Goal: Task Accomplishment & Management: Manage account settings

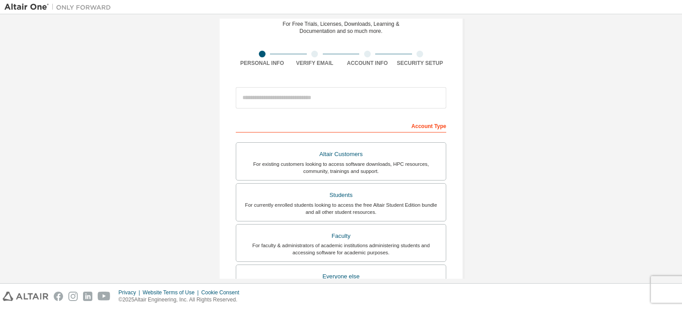
scroll to position [31, 0]
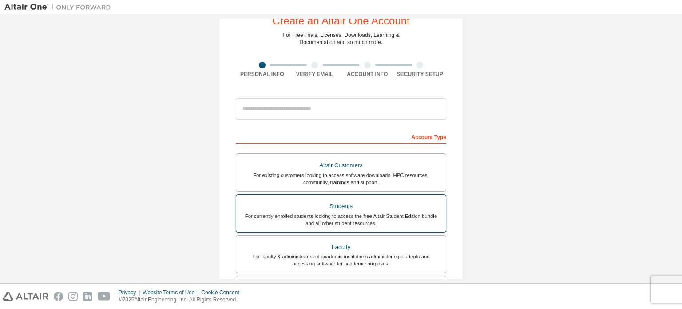
click at [417, 218] on div "For currently enrolled students looking to access the free Altair Student Editi…" at bounding box center [341, 219] width 199 height 14
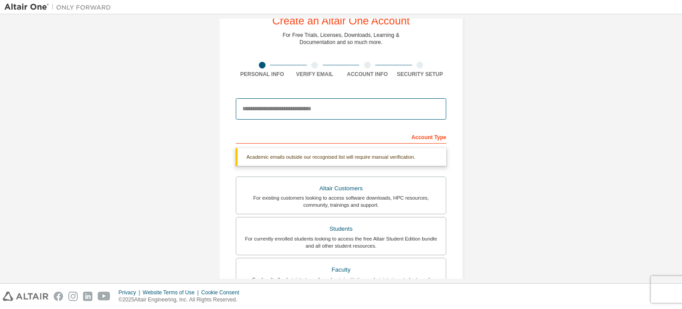
click at [377, 106] on input "email" at bounding box center [341, 108] width 210 height 21
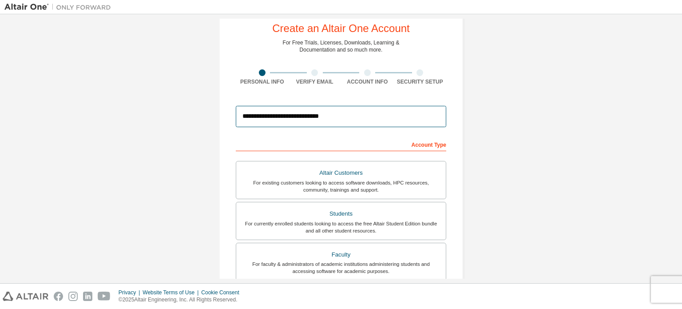
scroll to position [0, 0]
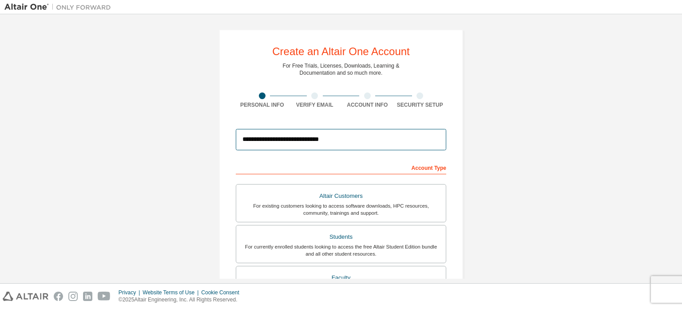
click at [350, 140] on input "**********" at bounding box center [341, 139] width 210 height 21
click at [288, 146] on input "**********" at bounding box center [341, 139] width 210 height 21
type input "**********"
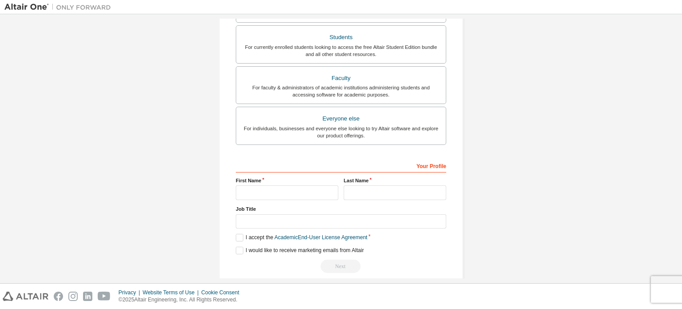
scroll to position [208, 0]
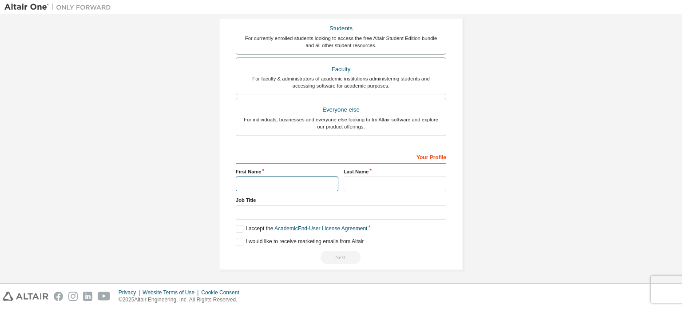
click at [314, 183] on input "text" at bounding box center [287, 183] width 103 height 15
type input "*******"
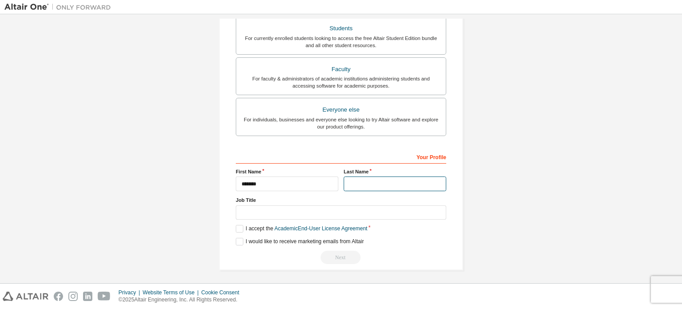
click at [382, 182] on input "text" at bounding box center [395, 183] width 103 height 15
type input "*****"
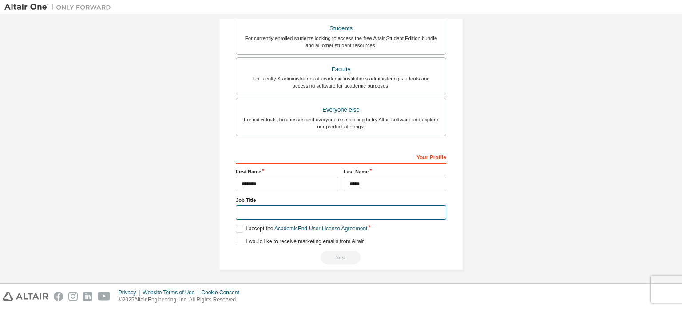
click at [329, 208] on input "text" at bounding box center [341, 212] width 210 height 15
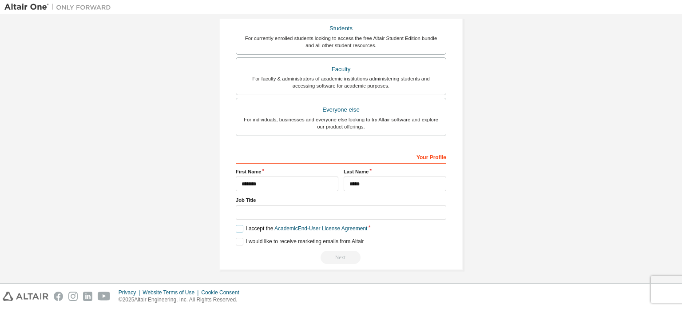
click at [237, 226] on label "I accept the Academic End-User License Agreement" at bounding box center [301, 229] width 131 height 8
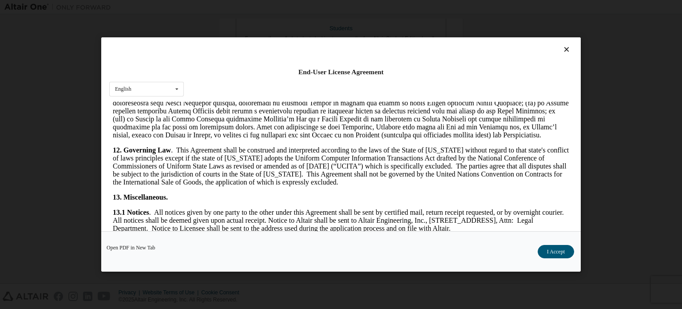
scroll to position [1490, 0]
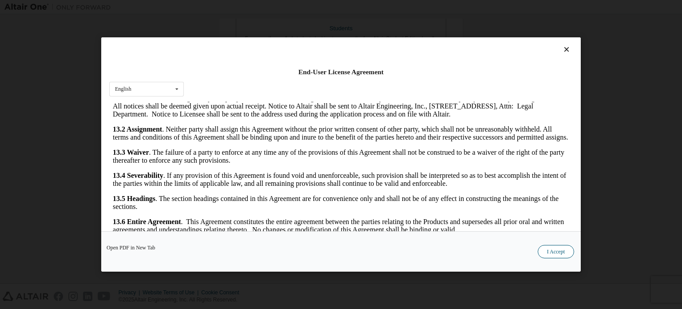
click at [548, 252] on button "I Accept" at bounding box center [556, 251] width 36 height 13
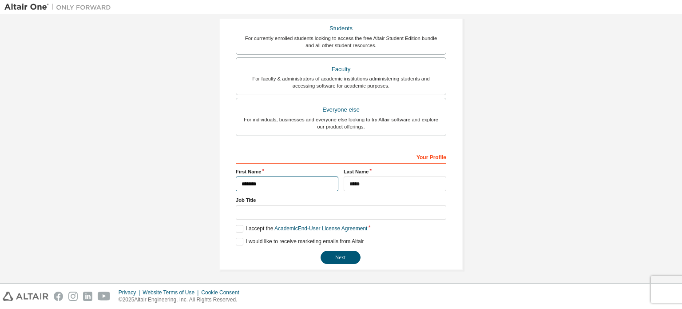
click at [301, 176] on input "*******" at bounding box center [287, 183] width 103 height 15
type input "*******"
click at [343, 256] on button "Next" at bounding box center [341, 256] width 40 height 13
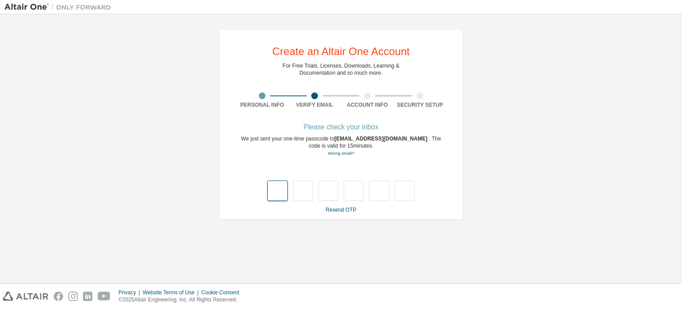
type input "*"
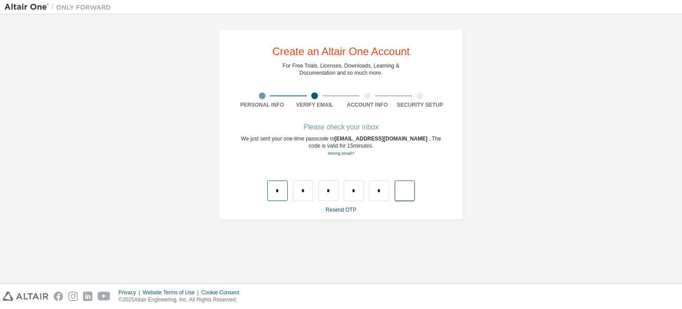
type input "*"
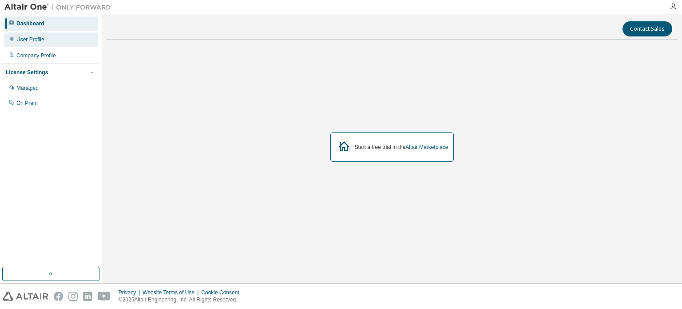
click at [32, 42] on div "User Profile" at bounding box center [30, 39] width 28 height 7
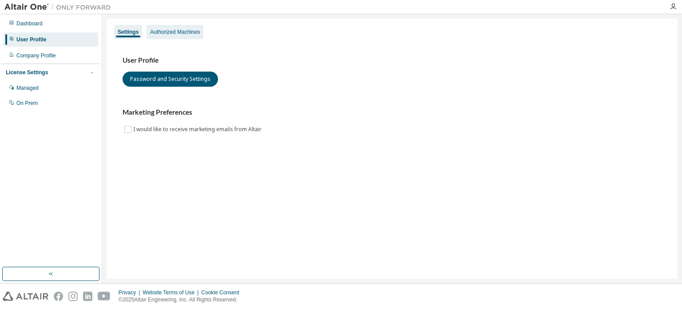
click at [178, 28] on div "Authorized Machines" at bounding box center [175, 31] width 50 height 7
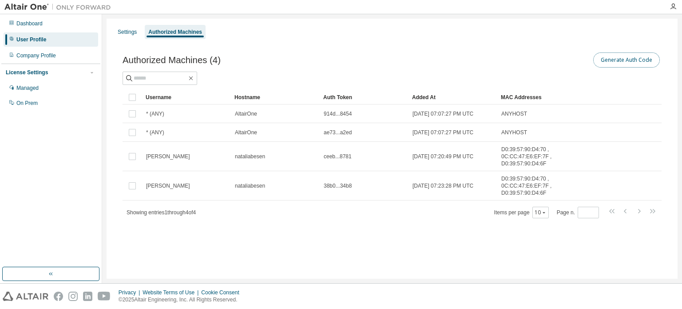
click at [614, 59] on button "Generate Auth Code" at bounding box center [626, 59] width 67 height 15
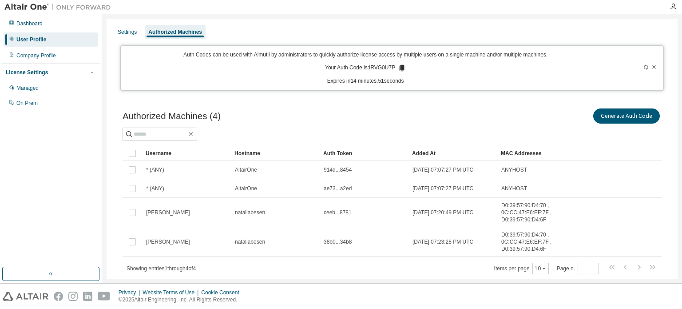
click at [400, 69] on icon at bounding box center [402, 68] width 5 height 6
click at [281, 81] on p "Expires in 13 minutes, 21 seconds" at bounding box center [365, 81] width 479 height 8
click at [400, 69] on icon at bounding box center [402, 68] width 5 height 6
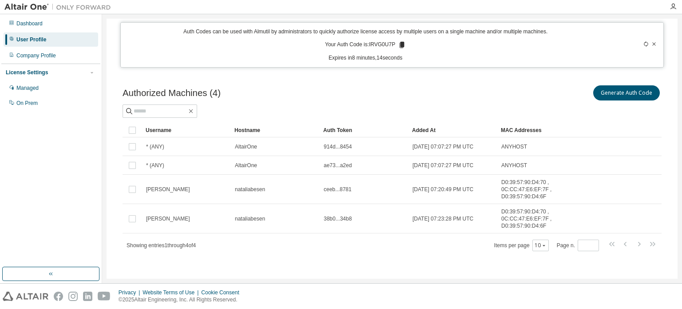
click at [378, 248] on div "Showing entries 1 through 4 of 4 Items per page 10 Page n. *" at bounding box center [392, 244] width 539 height 13
click at [222, 216] on div "[PERSON_NAME]" at bounding box center [186, 218] width 81 height 7
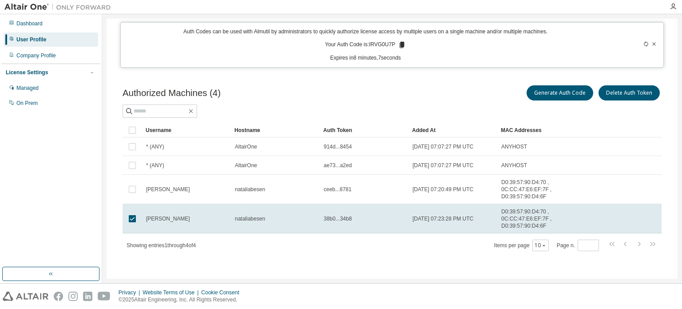
click at [407, 264] on div "Authorized Machines (4) Generate Auth Code Delete Auth Token Clear Load Save Sa…" at bounding box center [392, 174] width 560 height 202
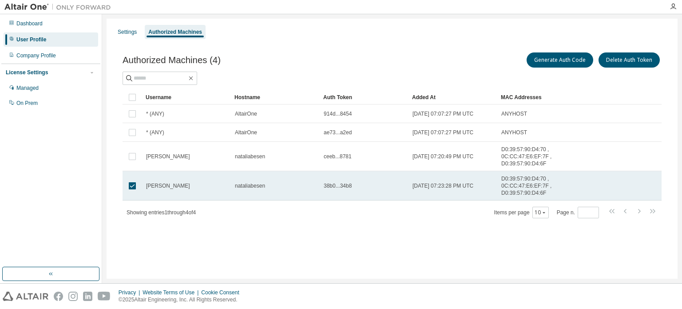
click at [211, 187] on div "[PERSON_NAME]" at bounding box center [186, 185] width 81 height 7
click at [160, 182] on span "[PERSON_NAME]" at bounding box center [168, 185] width 44 height 7
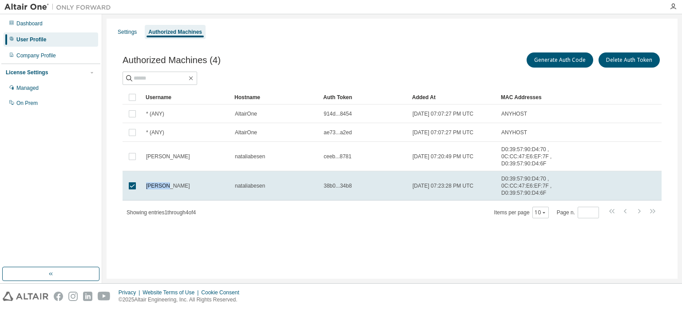
click at [160, 182] on span "[PERSON_NAME]" at bounding box center [168, 185] width 44 height 7
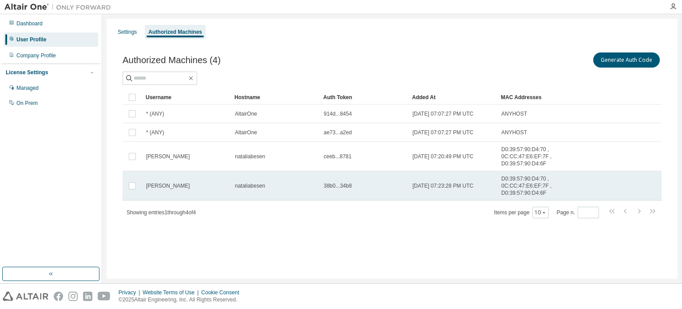
drag, startPoint x: 226, startPoint y: 184, endPoint x: 177, endPoint y: 179, distance: 50.0
click at [177, 179] on td "[PERSON_NAME]" at bounding box center [186, 185] width 89 height 29
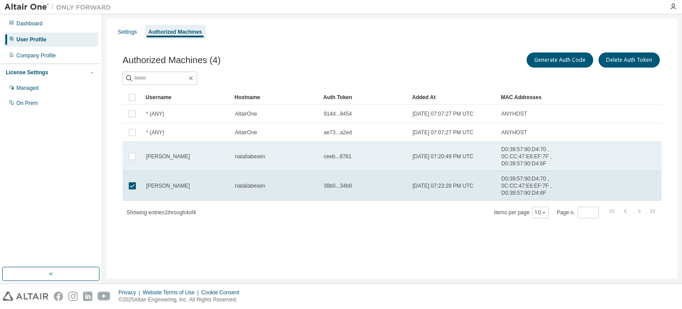
click at [186, 153] on div "[PERSON_NAME]" at bounding box center [186, 156] width 81 height 7
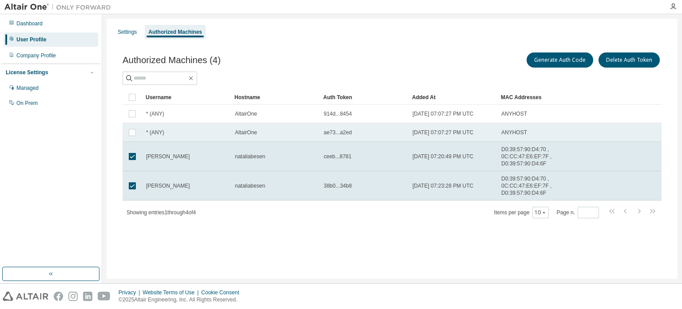
click at [186, 131] on div "* (ANY)" at bounding box center [186, 132] width 81 height 7
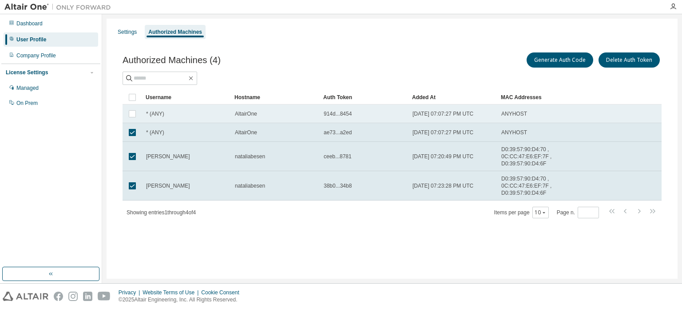
click at [190, 115] on div "* (ANY)" at bounding box center [186, 113] width 81 height 7
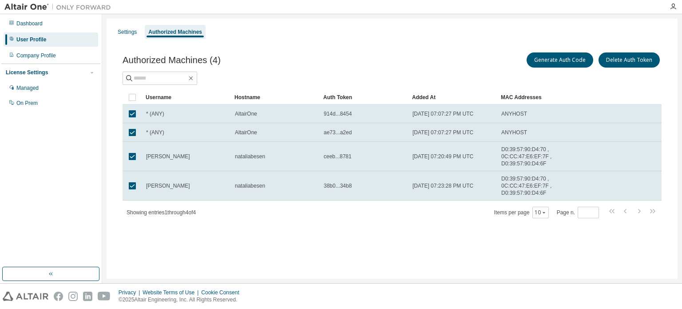
click at [289, 235] on div "Authorized Machines (4) Generate Auth Code Delete Auth Token Clear Load Save Sa…" at bounding box center [392, 141] width 560 height 202
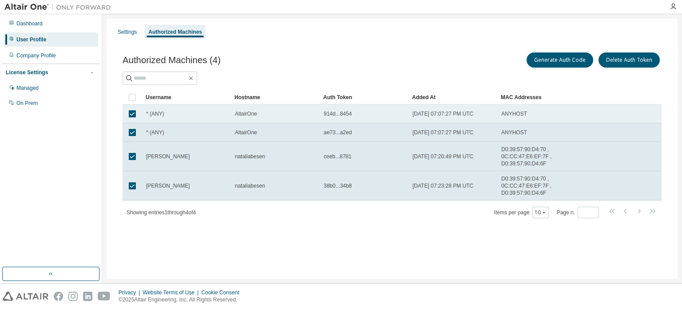
click at [524, 118] on td "ANYHOST" at bounding box center [534, 113] width 75 height 19
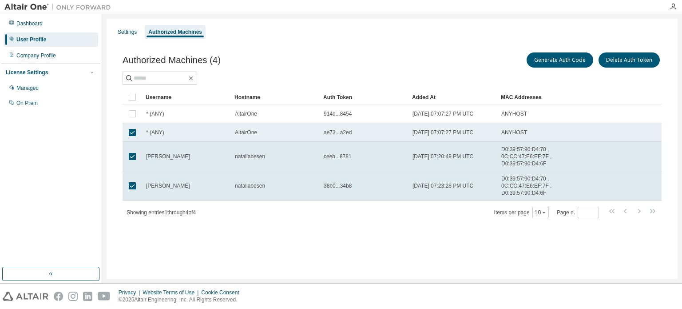
click at [508, 136] on td "ANYHOST" at bounding box center [534, 132] width 75 height 19
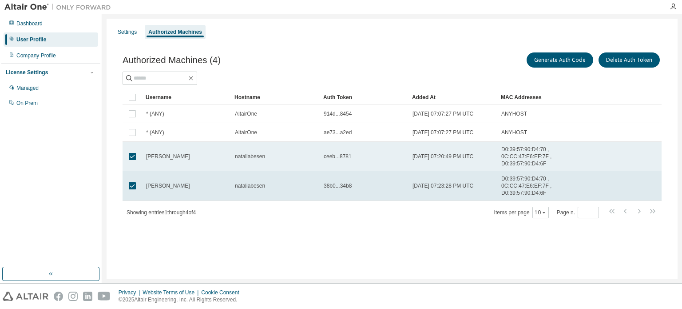
click at [495, 156] on td "2025-09-01 07:20:49 PM UTC" at bounding box center [452, 156] width 89 height 29
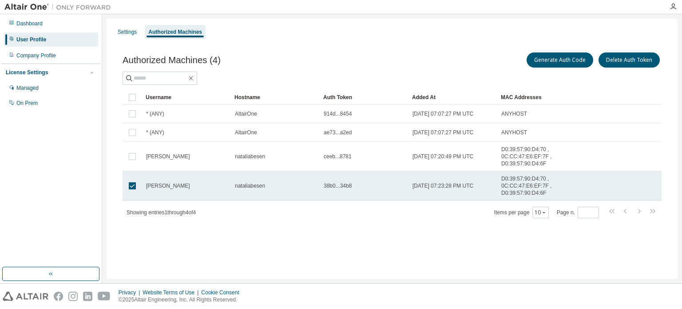
click at [456, 191] on td "2025-09-01 07:23:28 PM UTC" at bounding box center [452, 185] width 89 height 29
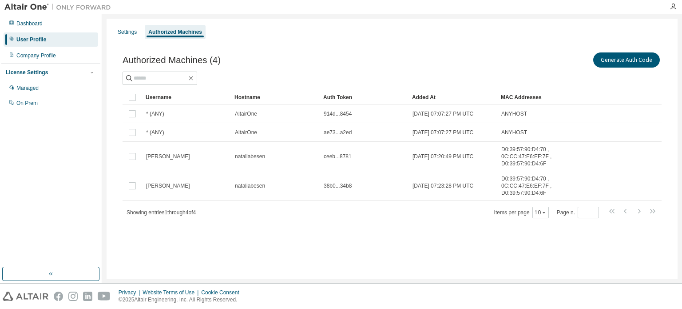
click at [55, 43] on div "User Profile" at bounding box center [51, 39] width 95 height 14
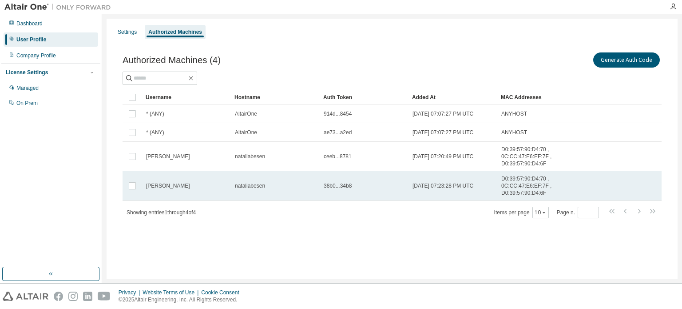
click at [444, 193] on td "2025-09-01 07:23:28 PM UTC" at bounding box center [452, 185] width 89 height 29
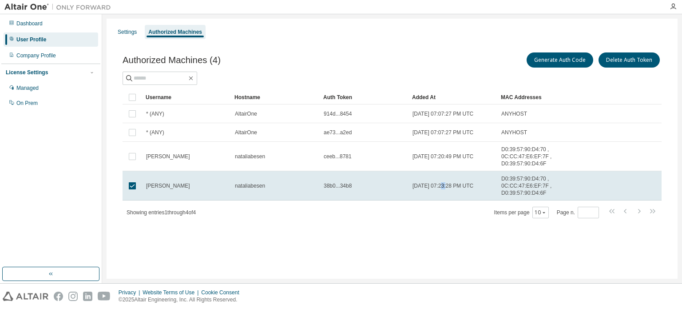
click at [444, 193] on td "2025-09-01 07:23:28 PM UTC" at bounding box center [452, 185] width 89 height 29
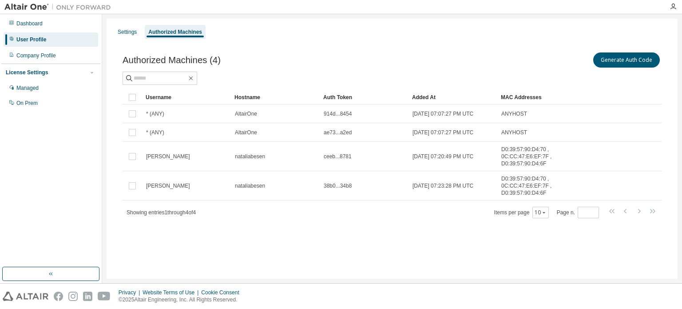
click at [444, 193] on td "2025-09-01 07:23:28 PM UTC" at bounding box center [452, 185] width 89 height 29
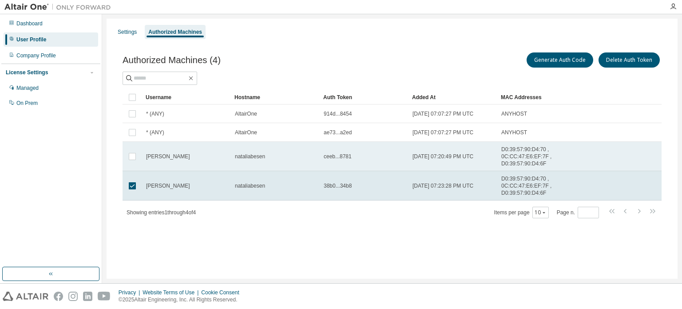
click at [419, 164] on td "2025-09-01 07:20:49 PM UTC" at bounding box center [452, 156] width 89 height 29
click at [420, 147] on td "2025-09-01 07:20:49 PM UTC" at bounding box center [452, 156] width 89 height 29
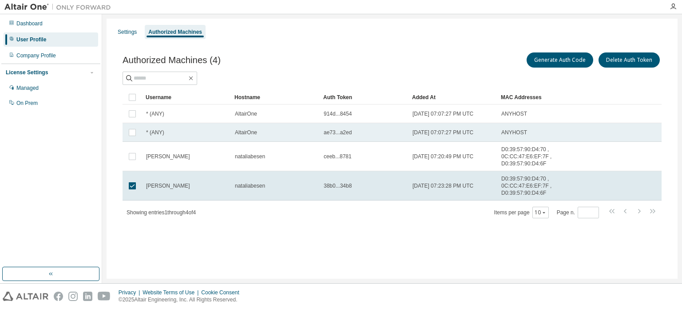
click at [420, 136] on td "2025-09-01 07:07:27 PM UTC" at bounding box center [452, 132] width 89 height 19
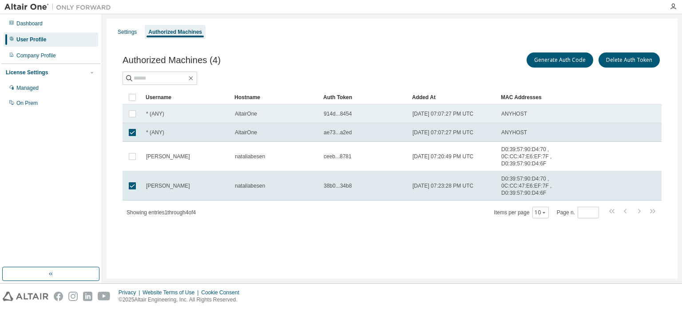
click at [420, 117] on span "2025-09-01 07:07:27 PM UTC" at bounding box center [442, 113] width 61 height 7
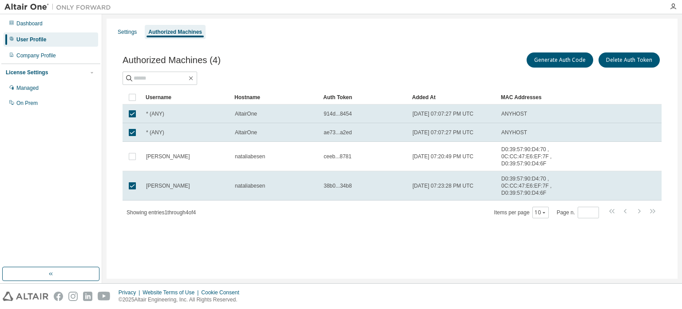
click at [412, 252] on div "Settings Authorized Machines Authorized Machines (4) Generate Auth Code Delete …" at bounding box center [392, 149] width 571 height 260
click at [421, 202] on div "Username Hostname Auth Token Added At MAC Addresses * (ANY) AltairOne 914d...84…" at bounding box center [392, 154] width 539 height 128
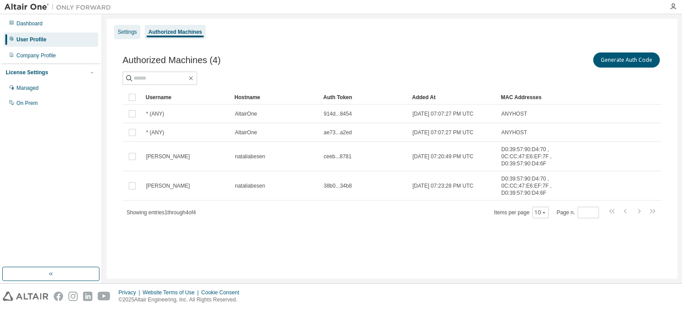
click at [134, 32] on div "Settings" at bounding box center [127, 31] width 19 height 7
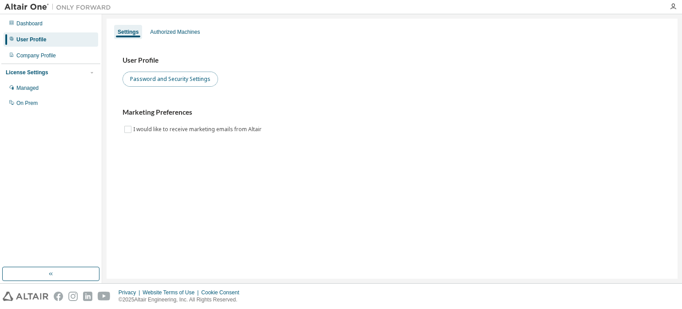
click at [175, 75] on button "Password and Security Settings" at bounding box center [170, 78] width 95 height 15
click at [25, 7] on img at bounding box center [59, 7] width 111 height 9
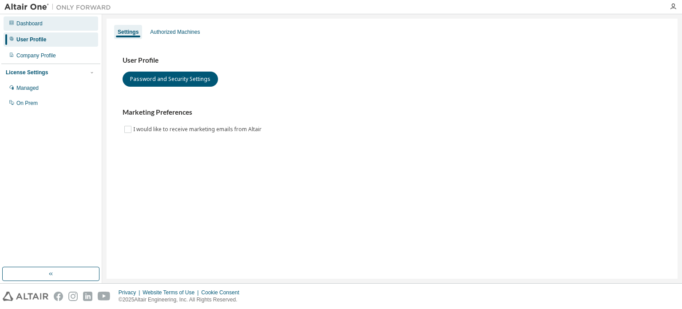
click at [37, 24] on div "Dashboard" at bounding box center [29, 23] width 26 height 7
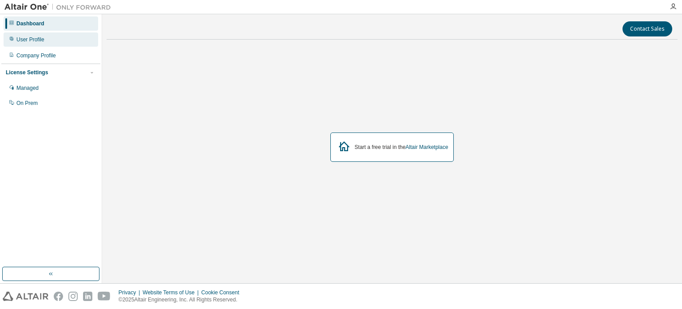
click at [38, 35] on div "User Profile" at bounding box center [51, 39] width 95 height 14
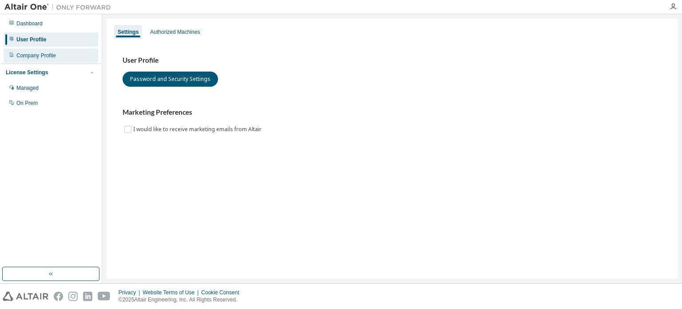
click at [28, 53] on div "Company Profile" at bounding box center [36, 55] width 40 height 7
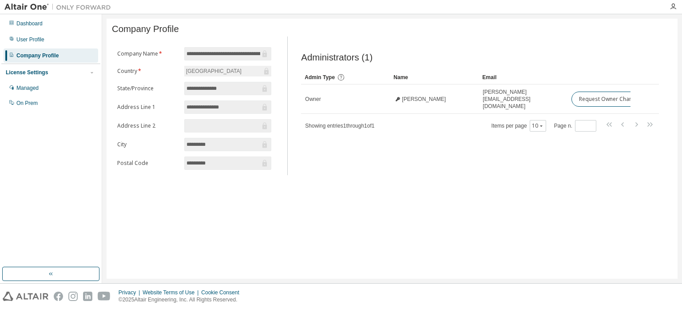
click at [36, 7] on img at bounding box center [59, 7] width 111 height 9
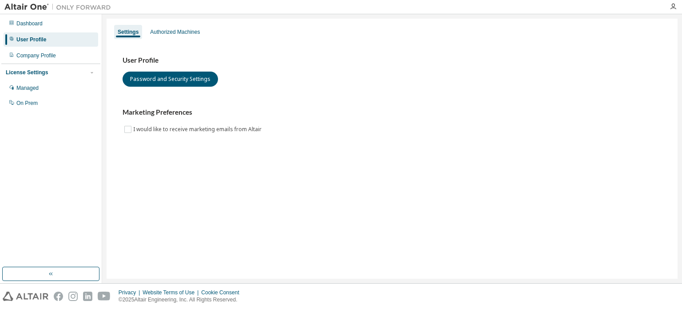
click at [59, 265] on div "Dashboard User Profile Company Profile License Settings Managed On Prem" at bounding box center [50, 141] width 99 height 250
click at [54, 278] on button "button" at bounding box center [50, 273] width 97 height 14
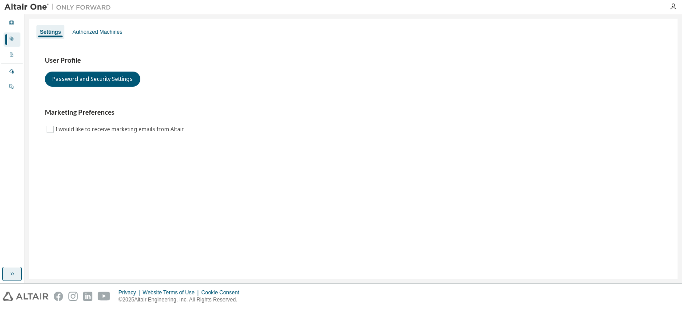
click at [15, 271] on icon "button" at bounding box center [11, 273] width 7 height 7
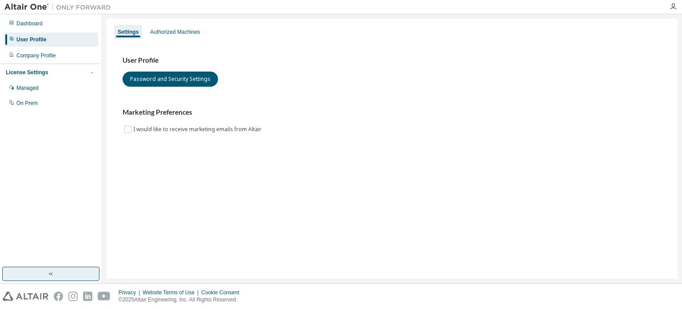
click at [31, 11] on img at bounding box center [59, 7] width 111 height 9
click at [87, 9] on img at bounding box center [59, 7] width 111 height 9
click at [42, 74] on div "License Settings" at bounding box center [27, 72] width 42 height 7
click at [44, 87] on div "Managed" at bounding box center [51, 88] width 95 height 14
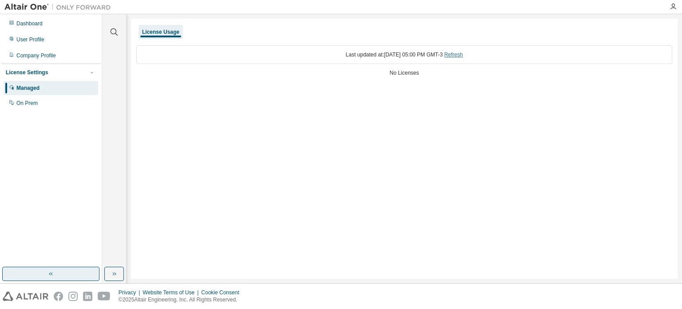
click at [460, 55] on link "Refresh" at bounding box center [453, 55] width 19 height 6
click at [38, 101] on div "On Prem" at bounding box center [51, 103] width 95 height 14
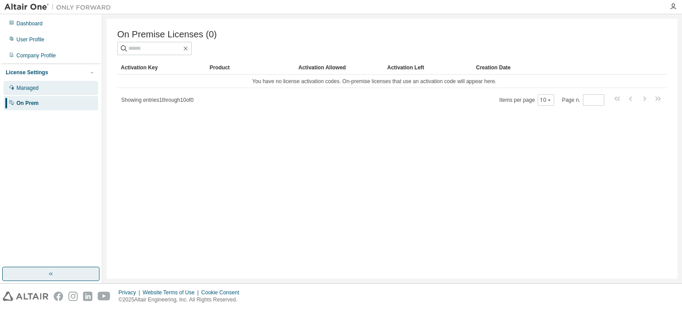
click at [32, 91] on div "Managed" at bounding box center [27, 87] width 22 height 7
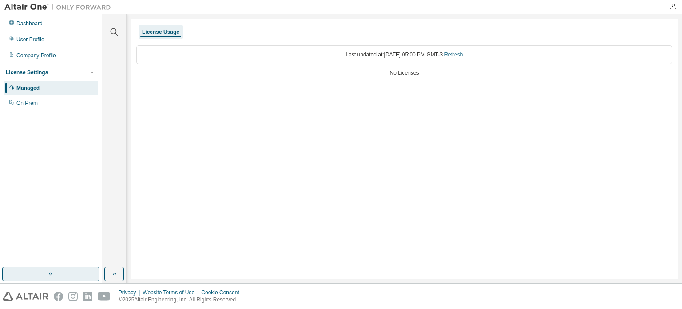
click at [461, 53] on link "Refresh" at bounding box center [453, 55] width 19 height 6
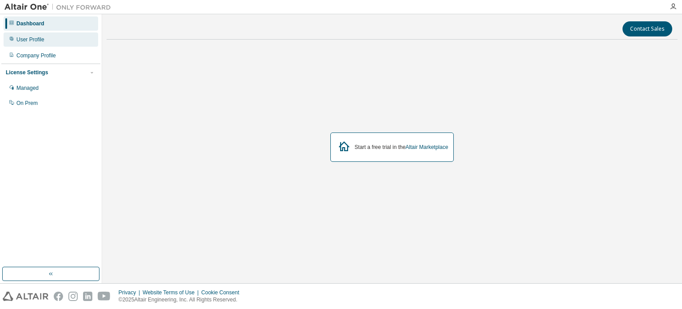
click at [33, 38] on div "User Profile" at bounding box center [30, 39] width 28 height 7
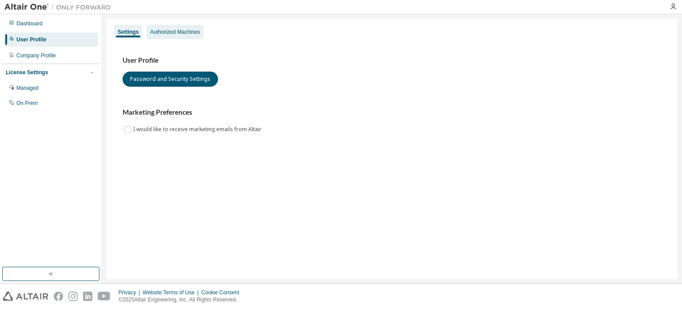
click at [185, 36] on div "Authorized Machines" at bounding box center [175, 32] width 57 height 14
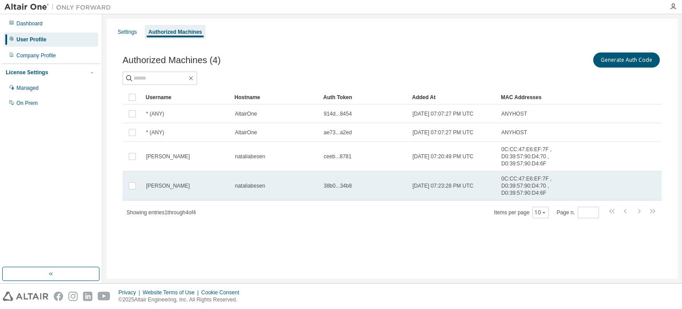
click at [158, 188] on span "[PERSON_NAME]" at bounding box center [168, 185] width 44 height 7
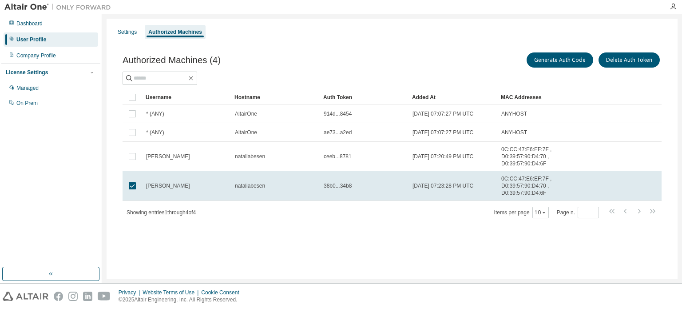
click at [378, 262] on div "Settings Authorized Machines Authorized Machines (4) Generate Auth Code Delete …" at bounding box center [392, 149] width 571 height 260
click at [277, 243] on div "Settings Authorized Machines Authorized Machines (4) Generate Auth Code Delete …" at bounding box center [392, 149] width 571 height 260
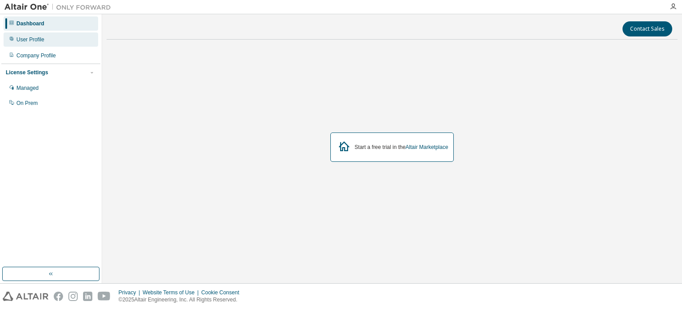
click at [44, 39] on div "User Profile" at bounding box center [51, 39] width 95 height 14
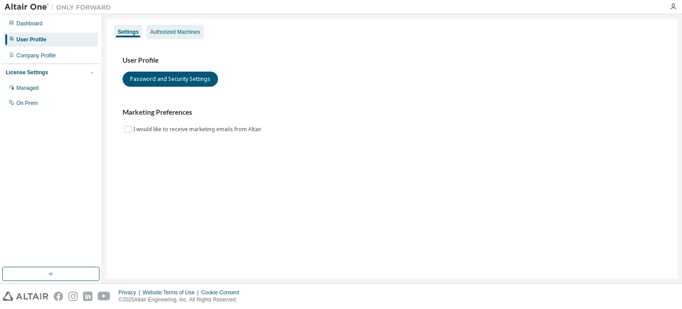
click at [156, 31] on div "Authorized Machines" at bounding box center [175, 31] width 50 height 7
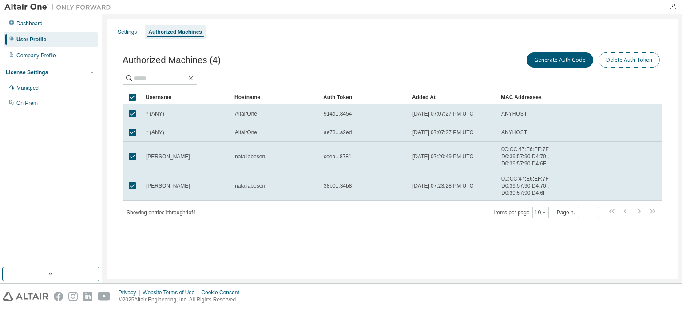
click at [633, 64] on button "Delete Auth Token" at bounding box center [629, 59] width 61 height 15
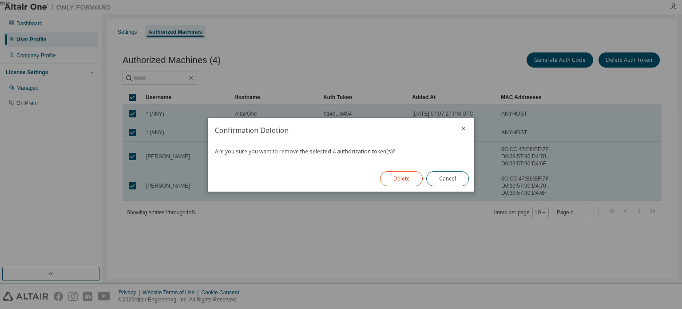
click at [388, 176] on button "Delete" at bounding box center [401, 178] width 43 height 15
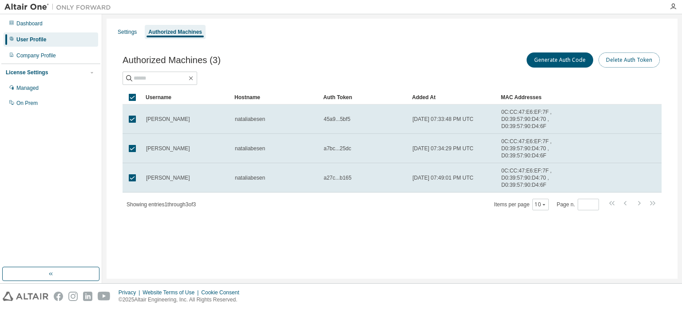
click at [629, 62] on button "Delete Auth Token" at bounding box center [629, 59] width 61 height 15
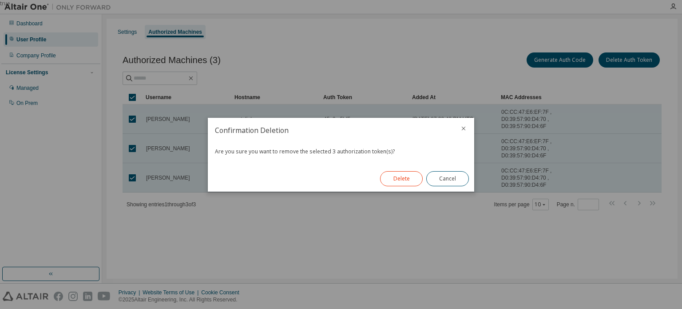
click at [395, 180] on button "Delete" at bounding box center [401, 178] width 43 height 15
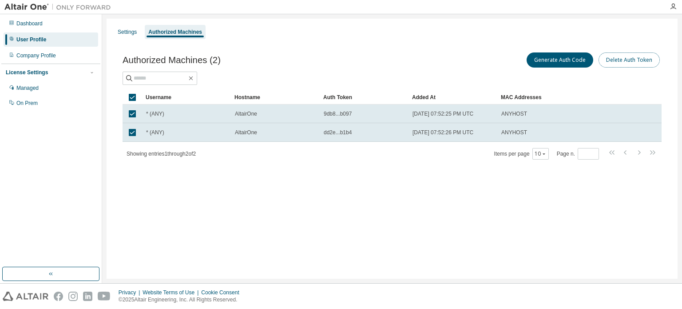
click at [616, 58] on button "Delete Auth Token" at bounding box center [629, 59] width 61 height 15
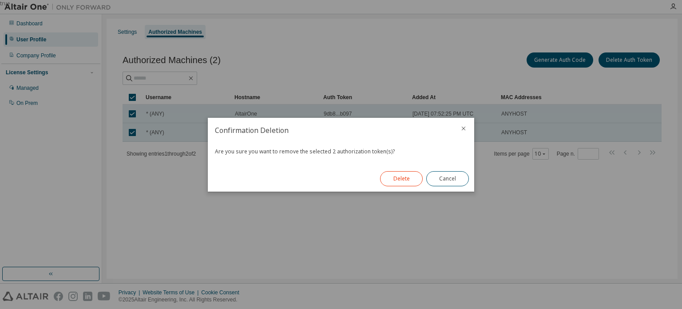
click at [402, 181] on button "Delete" at bounding box center [401, 178] width 43 height 15
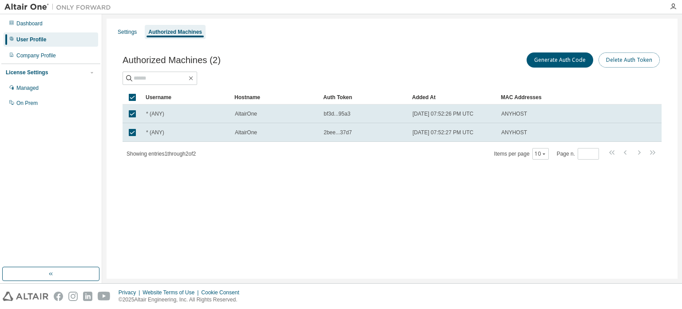
click at [618, 60] on button "Delete Auth Token" at bounding box center [629, 59] width 61 height 15
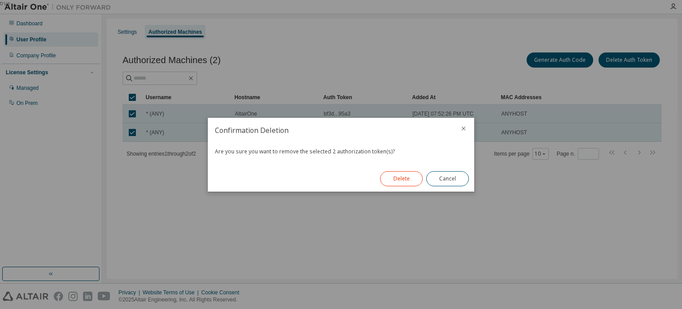
click at [407, 176] on button "Delete" at bounding box center [401, 178] width 43 height 15
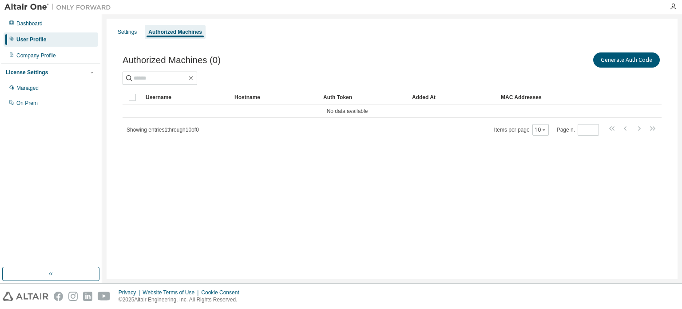
click at [255, 127] on div "Showing entries 1 through 10 of 0 Items per page 10 Page n. *" at bounding box center [392, 129] width 539 height 13
click at [172, 37] on div "Authorized Machines" at bounding box center [175, 32] width 61 height 14
click at [131, 29] on div "Settings" at bounding box center [127, 31] width 19 height 7
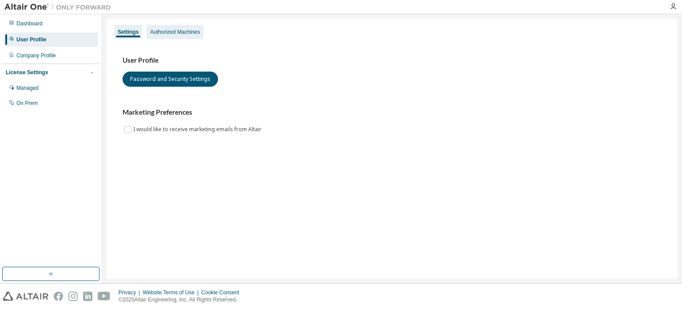
click at [174, 31] on div "Authorized Machines" at bounding box center [175, 31] width 50 height 7
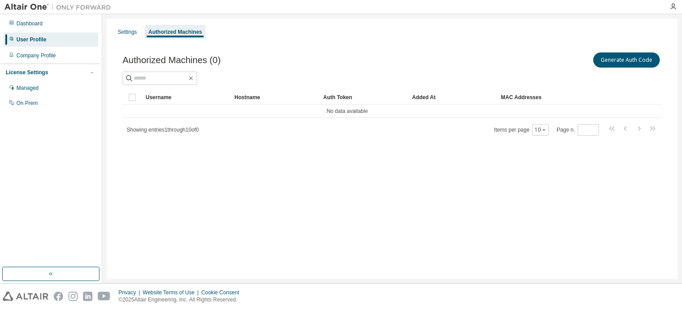
click at [231, 124] on div "Showing entries 1 through 10 of 0 Items per page 10 Page n. *" at bounding box center [392, 129] width 539 height 13
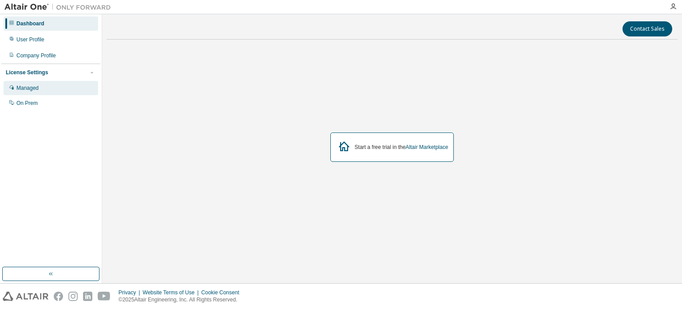
click at [36, 95] on div "Managed" at bounding box center [51, 88] width 95 height 14
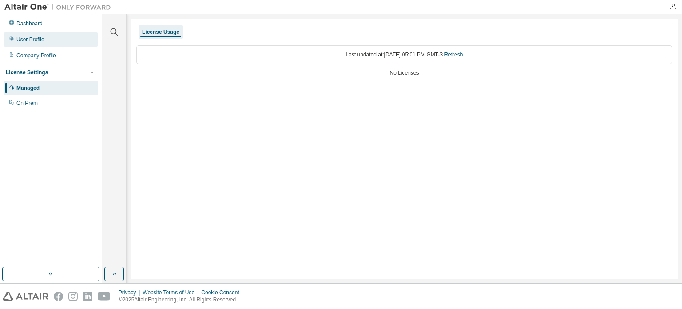
click at [59, 37] on div "User Profile" at bounding box center [51, 39] width 95 height 14
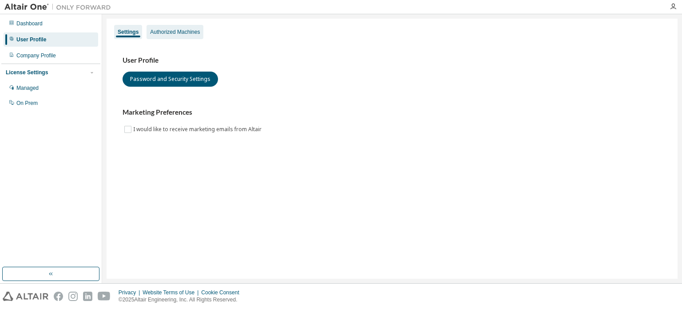
click at [176, 36] on div "Authorized Machines" at bounding box center [175, 32] width 57 height 14
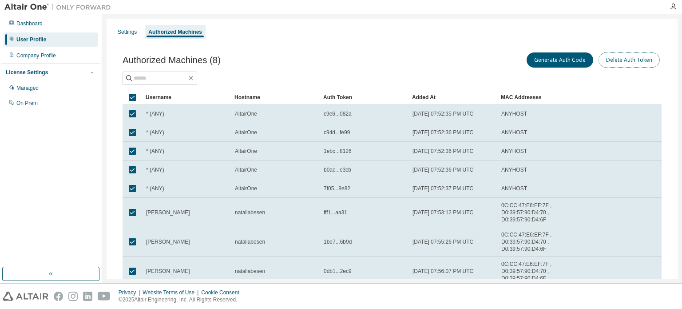
click at [625, 61] on button "Delete Auth Token" at bounding box center [629, 59] width 61 height 15
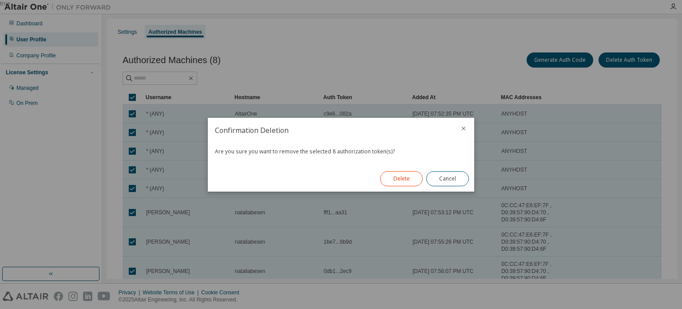
click at [406, 177] on button "Delete" at bounding box center [401, 178] width 43 height 15
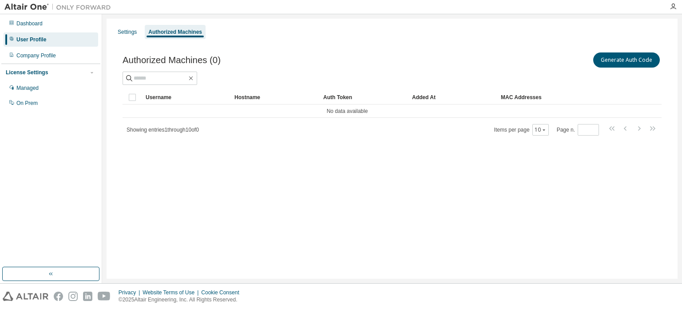
click at [591, 67] on div "Generate Auth Code" at bounding box center [527, 60] width 270 height 19
click at [624, 55] on button "Generate Auth Code" at bounding box center [626, 59] width 67 height 15
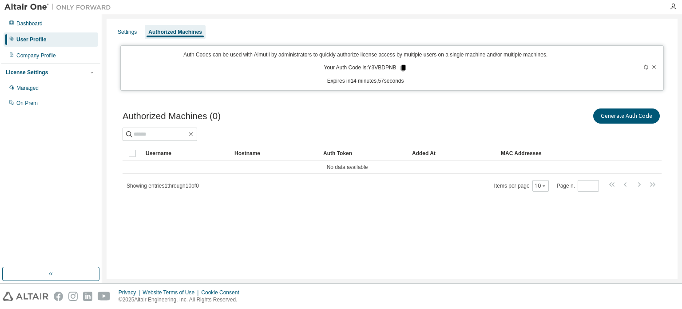
click at [400, 70] on icon at bounding box center [402, 68] width 5 height 6
click at [403, 67] on icon at bounding box center [402, 68] width 5 height 6
click at [131, 32] on div "Settings" at bounding box center [127, 31] width 19 height 7
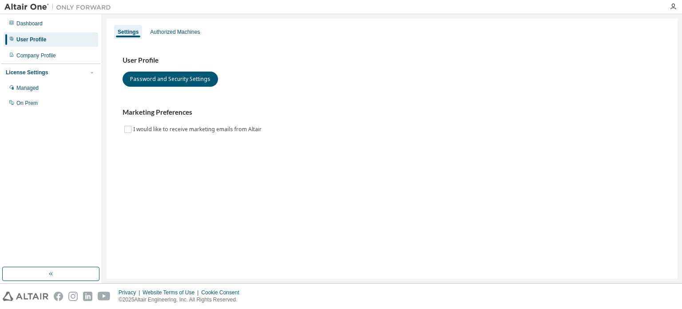
click at [34, 11] on img at bounding box center [59, 7] width 111 height 9
click at [30, 23] on div "Dashboard" at bounding box center [29, 23] width 26 height 7
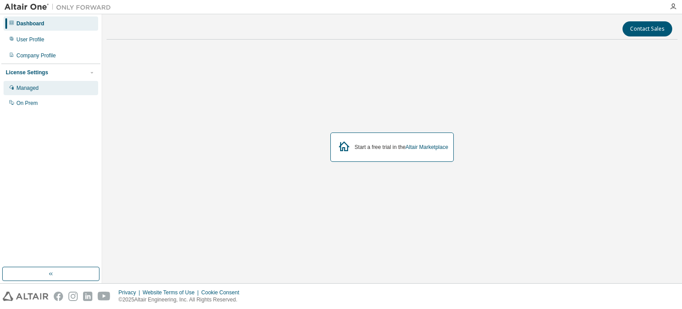
click at [40, 87] on div "Managed" at bounding box center [51, 88] width 95 height 14
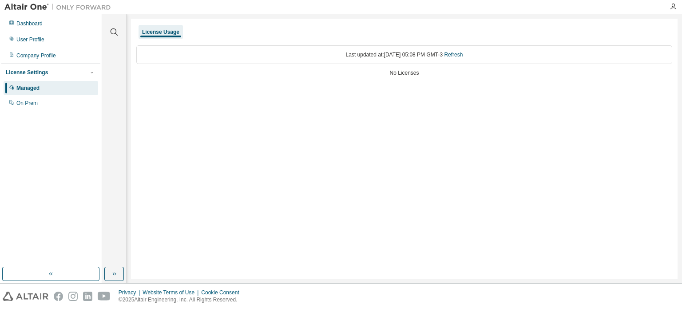
click at [43, 73] on div "License Settings" at bounding box center [27, 72] width 42 height 7
click at [122, 275] on button "button" at bounding box center [114, 273] width 20 height 14
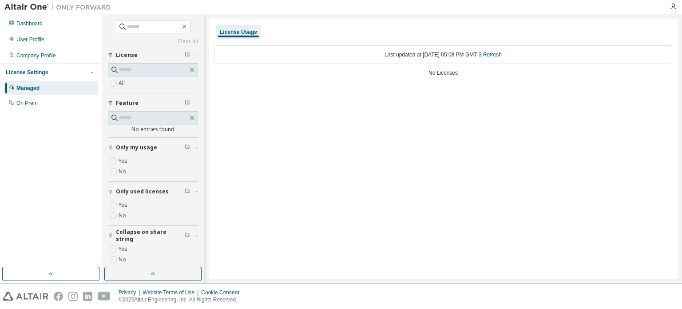
scroll to position [7, 0]
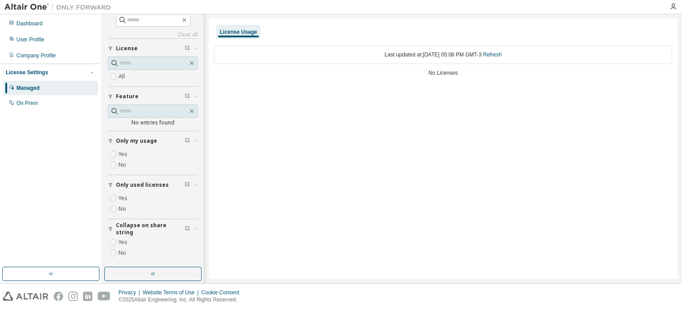
click at [27, 7] on img at bounding box center [59, 7] width 111 height 9
click at [188, 20] on icon "button" at bounding box center [184, 19] width 7 height 7
click at [47, 41] on div "User Profile" at bounding box center [51, 39] width 95 height 14
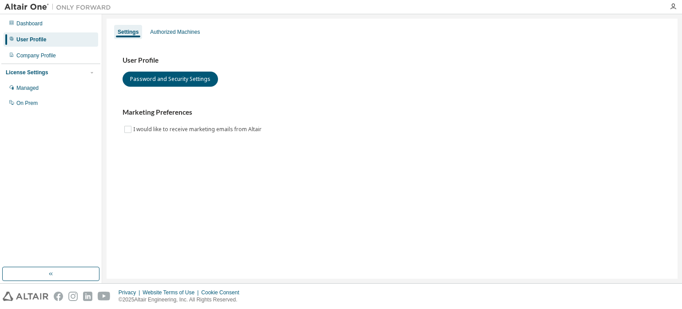
click at [34, 33] on div "User Profile" at bounding box center [51, 39] width 95 height 14
click at [38, 20] on div "Dashboard" at bounding box center [29, 23] width 26 height 7
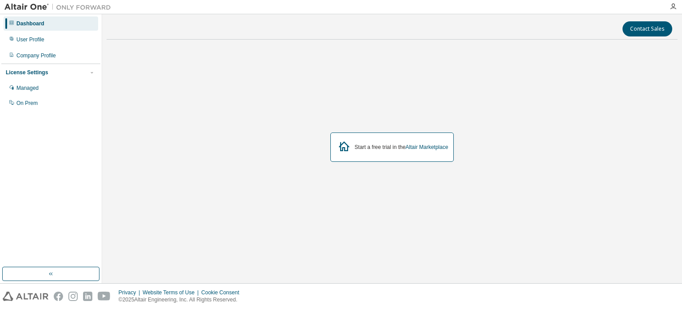
click at [44, 65] on div "License Settings Managed On Prem" at bounding box center [50, 87] width 99 height 48
click at [46, 56] on div "Company Profile" at bounding box center [36, 55] width 40 height 7
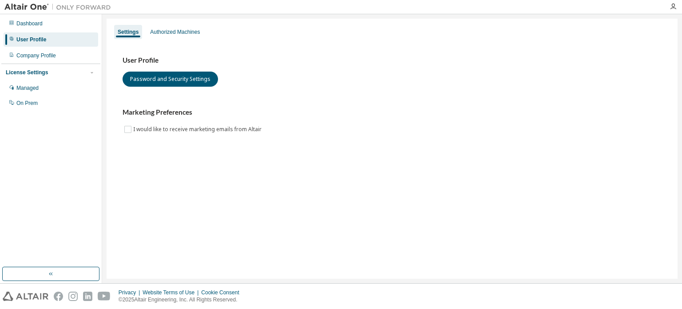
click at [25, 76] on div "License Settings" at bounding box center [27, 72] width 42 height 7
click at [28, 79] on div "License Settings Managed On Prem" at bounding box center [50, 71] width 99 height 17
click at [34, 74] on div "License Settings" at bounding box center [27, 72] width 42 height 7
click at [37, 92] on div "Managed" at bounding box center [51, 88] width 95 height 14
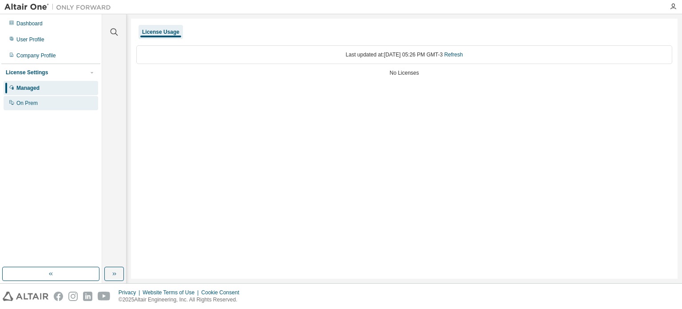
click at [43, 103] on div "On Prem" at bounding box center [51, 103] width 95 height 14
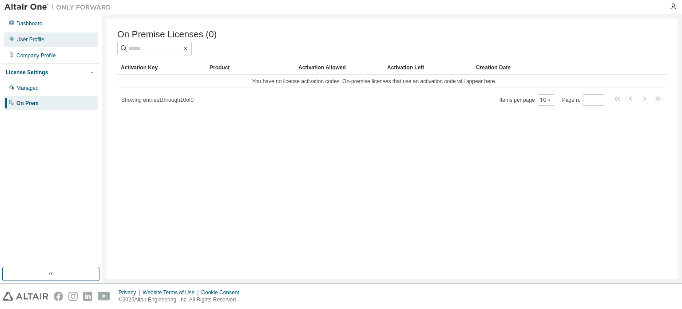
click at [59, 40] on div "User Profile" at bounding box center [51, 39] width 95 height 14
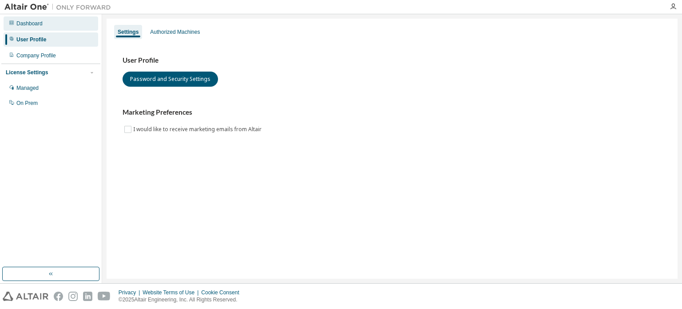
click at [55, 26] on div "Dashboard" at bounding box center [51, 23] width 95 height 14
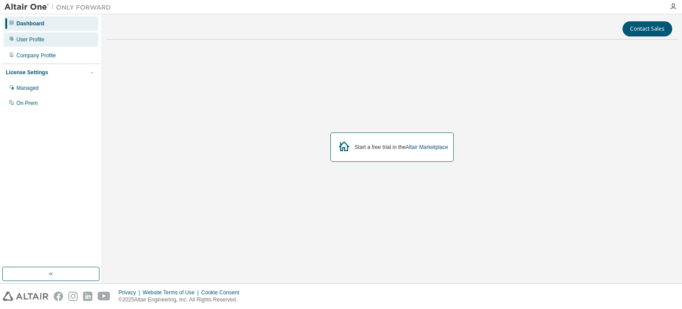
click at [34, 44] on div "User Profile" at bounding box center [51, 39] width 95 height 14
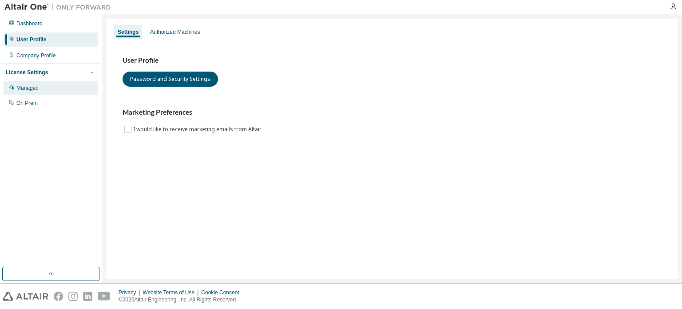
click at [44, 89] on div "Managed" at bounding box center [51, 88] width 95 height 14
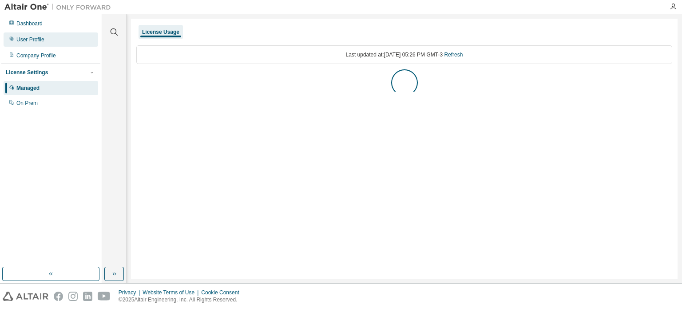
click at [44, 40] on div "User Profile" at bounding box center [51, 39] width 95 height 14
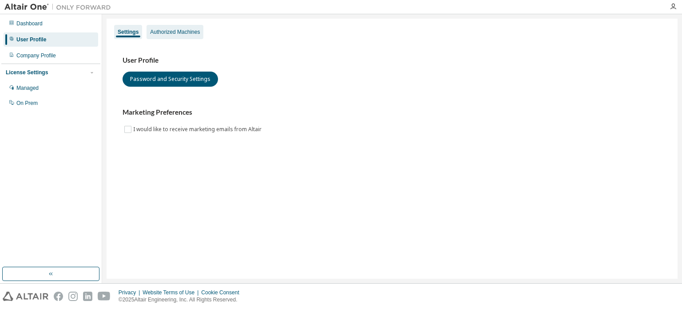
click at [182, 31] on div "Authorized Machines" at bounding box center [175, 31] width 50 height 7
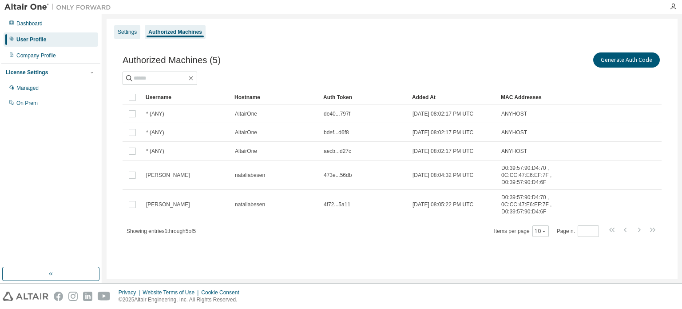
click at [135, 30] on div "Settings" at bounding box center [127, 31] width 19 height 7
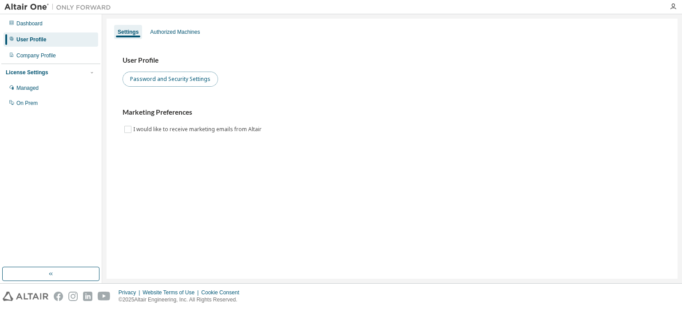
click at [180, 81] on button "Password and Security Settings" at bounding box center [170, 78] width 95 height 15
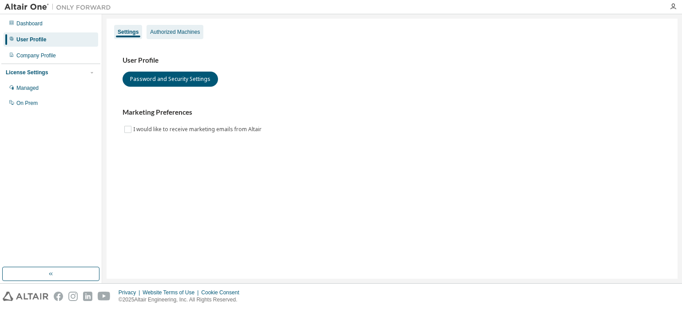
click at [156, 32] on div "Authorized Machines" at bounding box center [175, 31] width 50 height 7
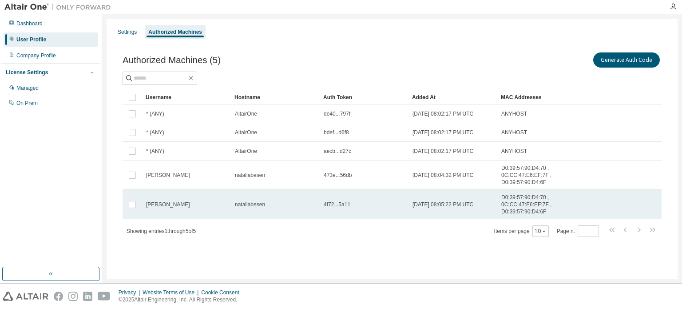
click at [509, 198] on span "D0:39:57:90:D4:70 , 0C:CC:47:E6:EF:7F , D0:39:57:90:D4:6F" at bounding box center [534, 204] width 67 height 21
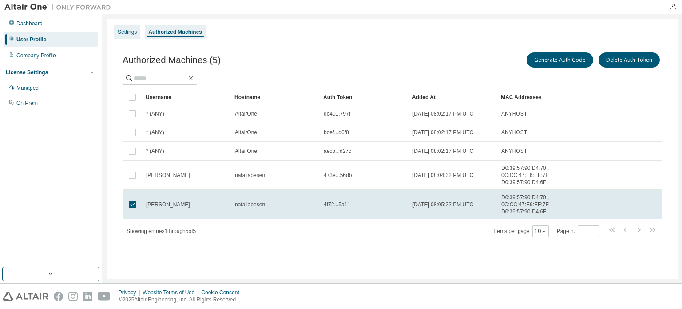
click at [120, 29] on div "Settings" at bounding box center [127, 31] width 19 height 7
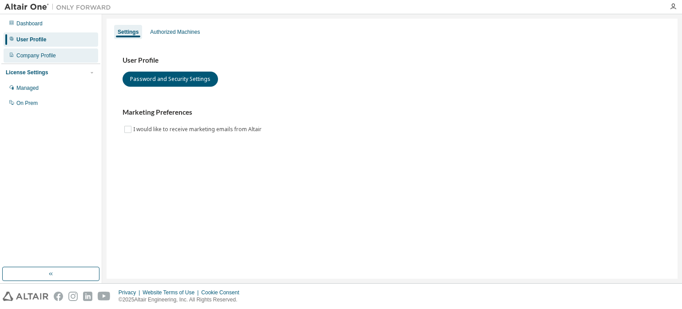
click at [50, 53] on div "Company Profile" at bounding box center [36, 55] width 40 height 7
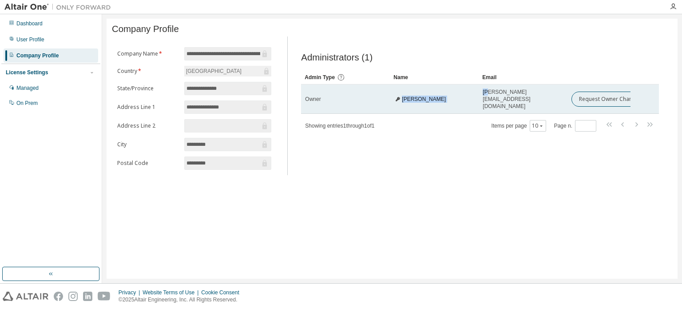
drag, startPoint x: 486, startPoint y: 102, endPoint x: 397, endPoint y: 103, distance: 88.8
click at [397, 103] on tr "Owner [PERSON_NAME] [PERSON_NAME][EMAIL_ADDRESS][DOMAIN_NAME] Request Owner Cha…" at bounding box center [480, 98] width 358 height 29
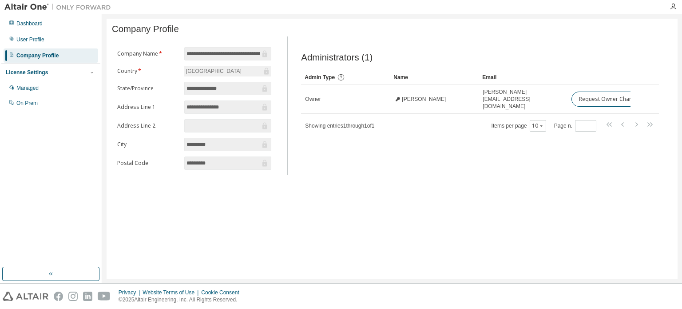
click at [411, 149] on div "Administrators (1) Clear Load Save Save As Field Operator Value Select filter S…" at bounding box center [479, 108] width 379 height 133
click at [36, 92] on div "Managed" at bounding box center [51, 88] width 95 height 14
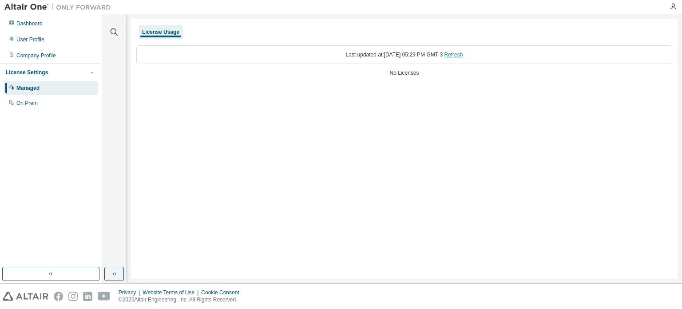
click at [463, 52] on link "Refresh" at bounding box center [453, 55] width 19 height 6
click at [463, 56] on link "Refresh" at bounding box center [453, 55] width 19 height 6
